Goal: Find specific page/section: Find specific page/section

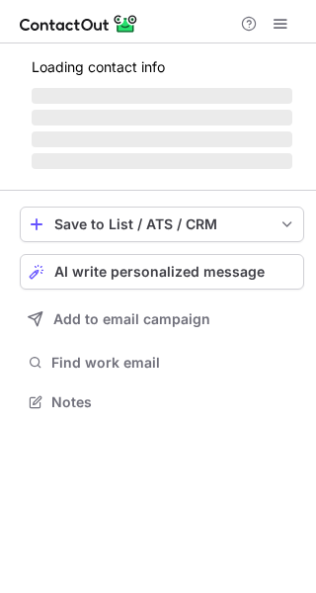
scroll to position [389, 316]
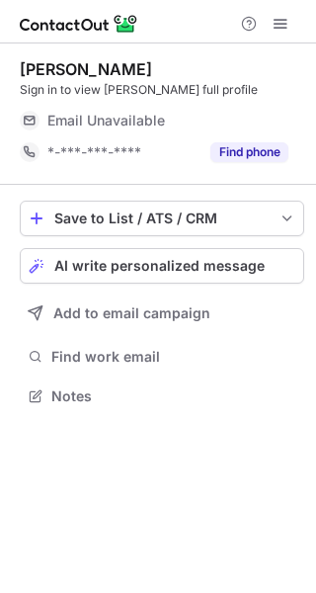
scroll to position [383, 316]
